Goal: Check status: Check status

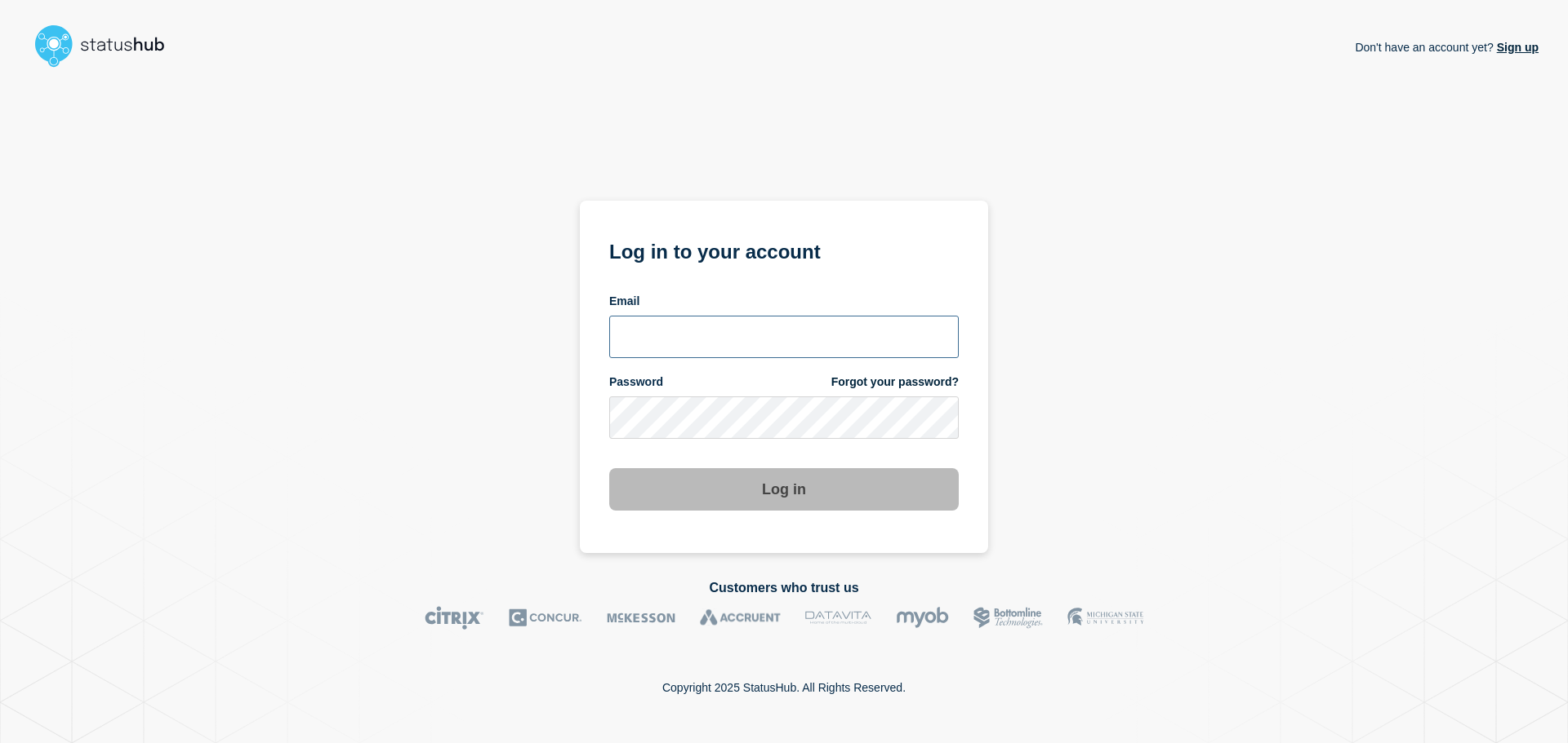
type input "xandra.martens@conexon.us"
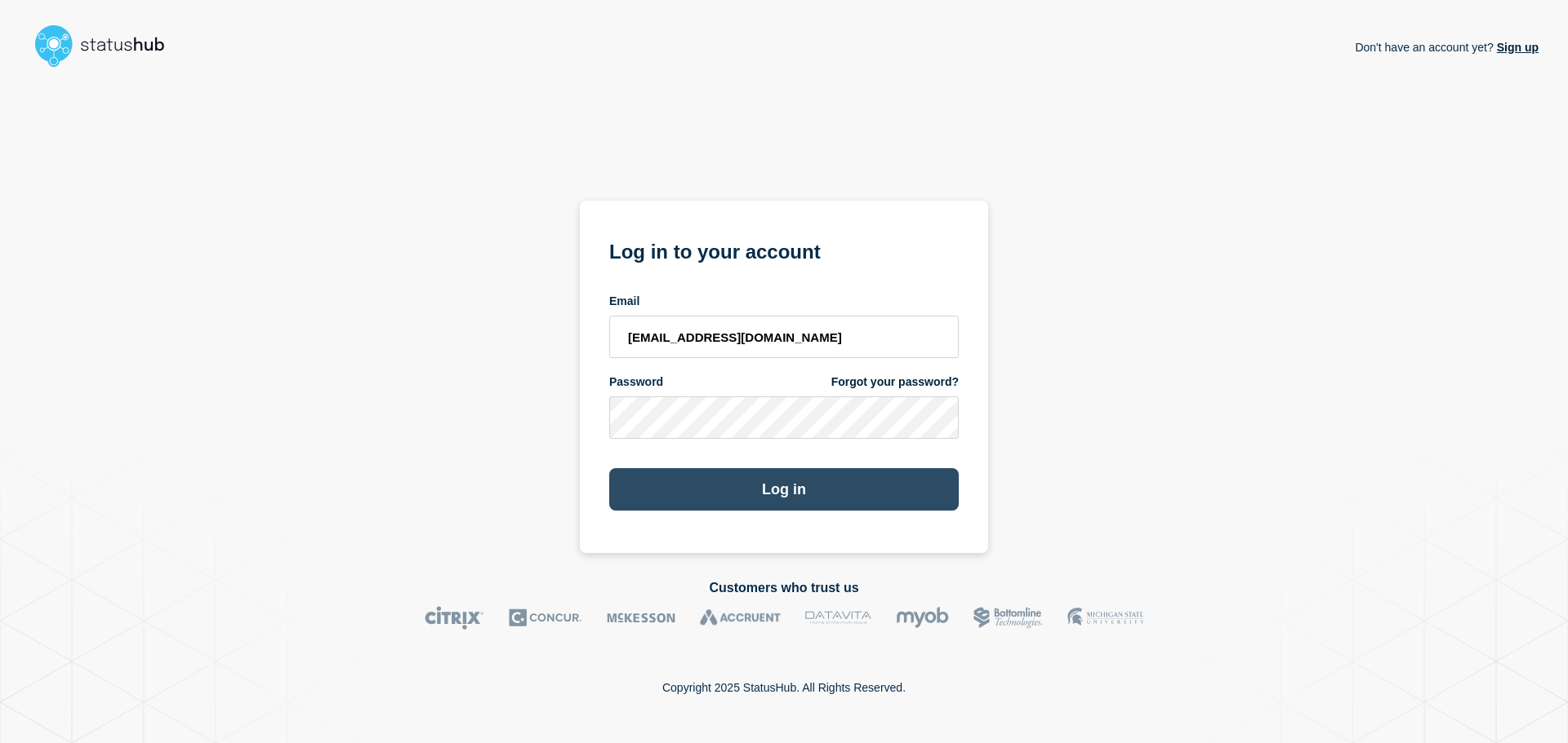
click at [776, 487] on button "Log in" at bounding box center [784, 489] width 350 height 42
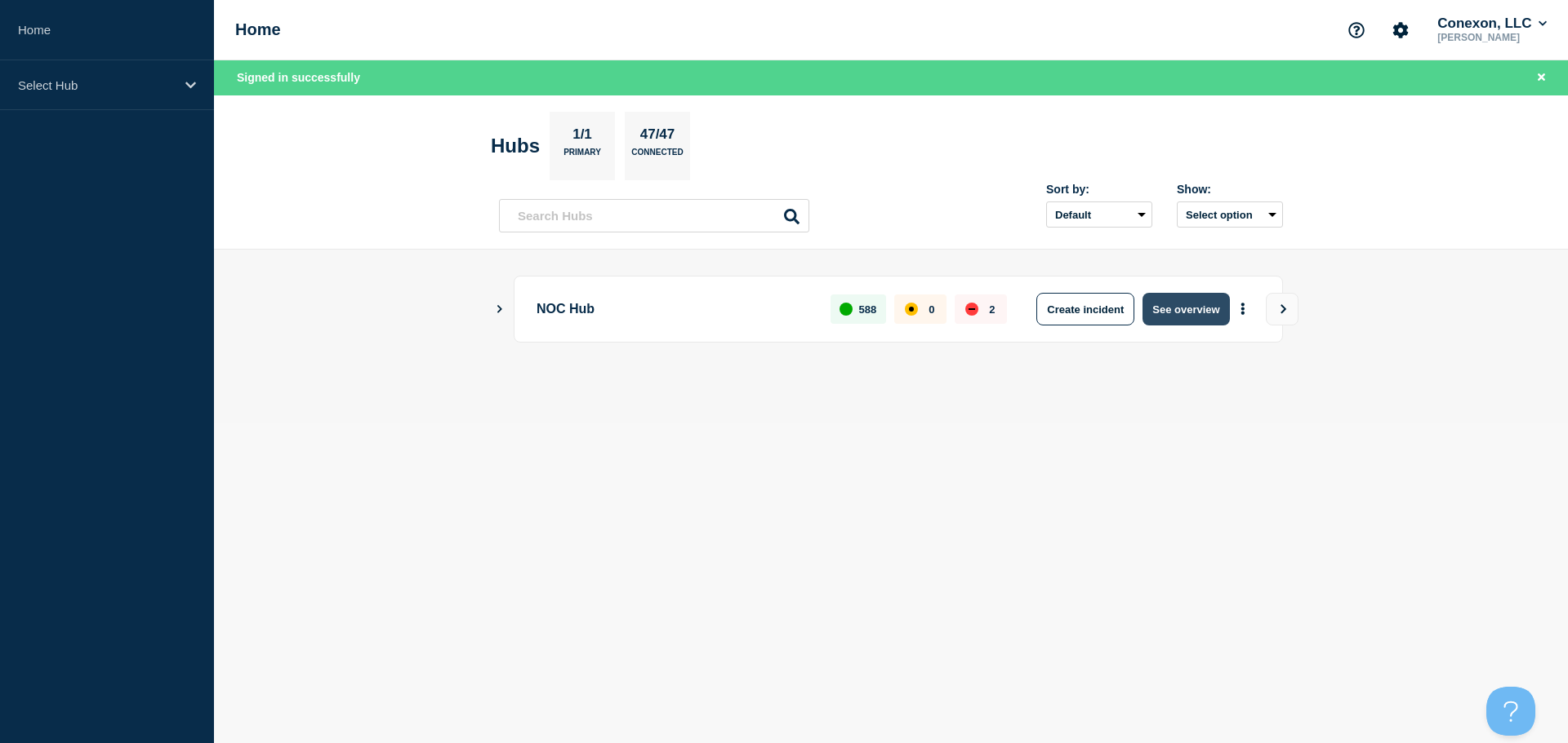
click at [1183, 302] on button "See overview" at bounding box center [1185, 309] width 87 height 32
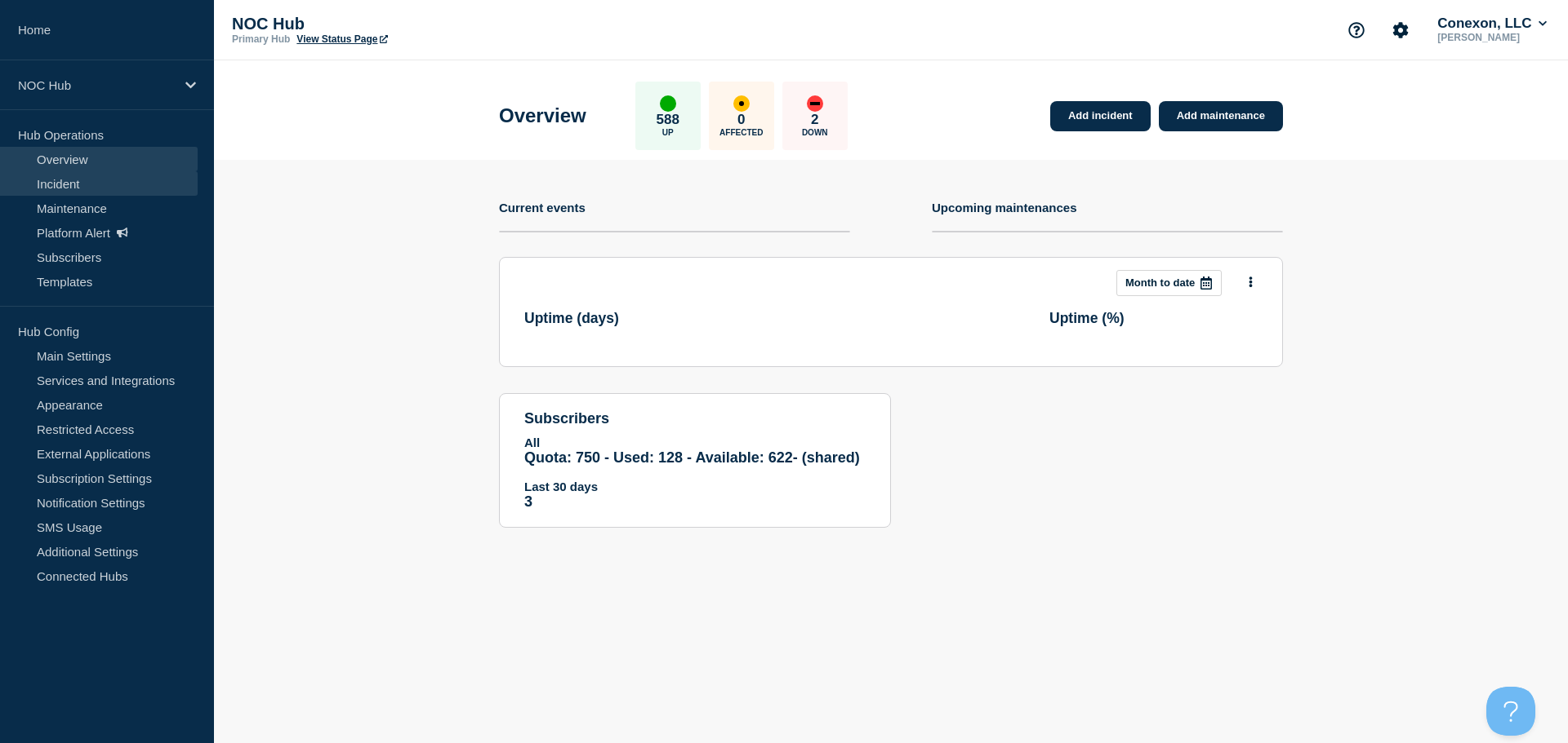
click at [98, 188] on link "Incident" at bounding box center [98, 183] width 198 height 25
